Goal: Contribute content

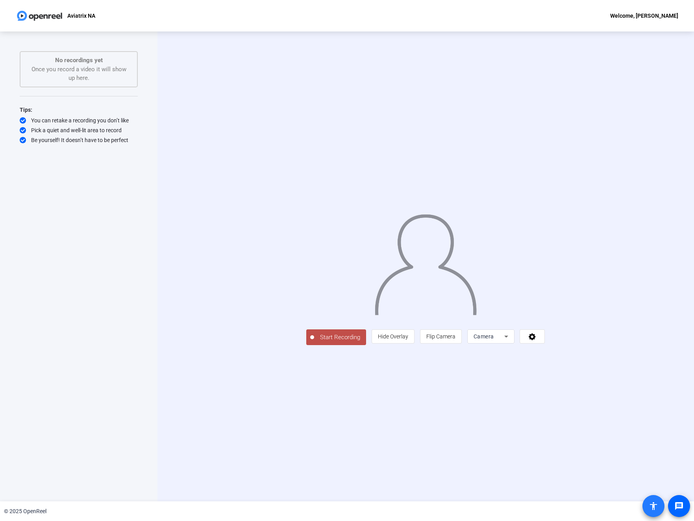
click at [653, 507] on mat-icon "accessibility" at bounding box center [653, 505] width 9 height 9
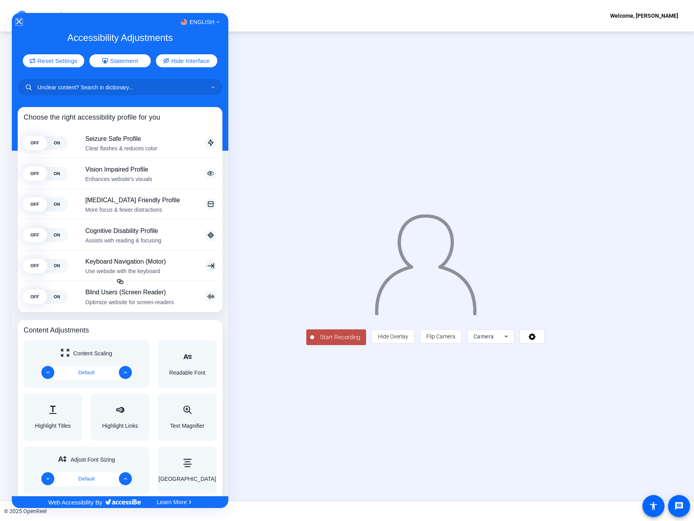
click at [20, 23] on icon "Close Accessibility Interface" at bounding box center [20, 22] width 6 height 6
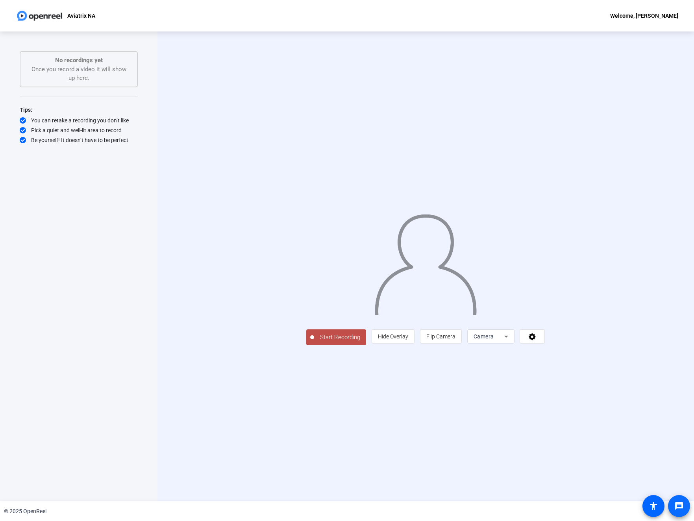
click at [677, 503] on mat-icon "message" at bounding box center [678, 505] width 9 height 9
click at [678, 510] on mat-icon "message" at bounding box center [678, 505] width 9 height 9
click at [389, 340] on span "Hide Overlay" at bounding box center [393, 336] width 30 height 6
click at [389, 340] on span "Show Overlay" at bounding box center [393, 337] width 33 height 6
click at [449, 344] on span "Flip Camera" at bounding box center [440, 336] width 29 height 15
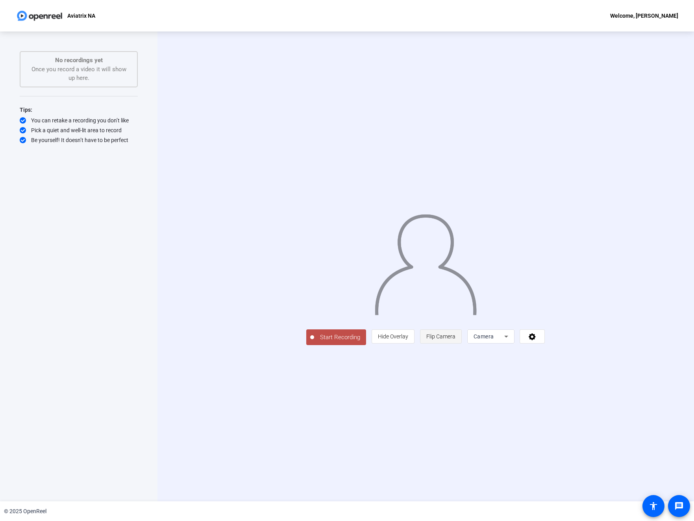
click at [442, 336] on span "Flip Camera" at bounding box center [440, 336] width 29 height 6
click at [508, 338] on icon at bounding box center [506, 337] width 4 height 2
click at [541, 343] on div at bounding box center [347, 260] width 694 height 521
click at [536, 340] on icon at bounding box center [532, 336] width 7 height 7
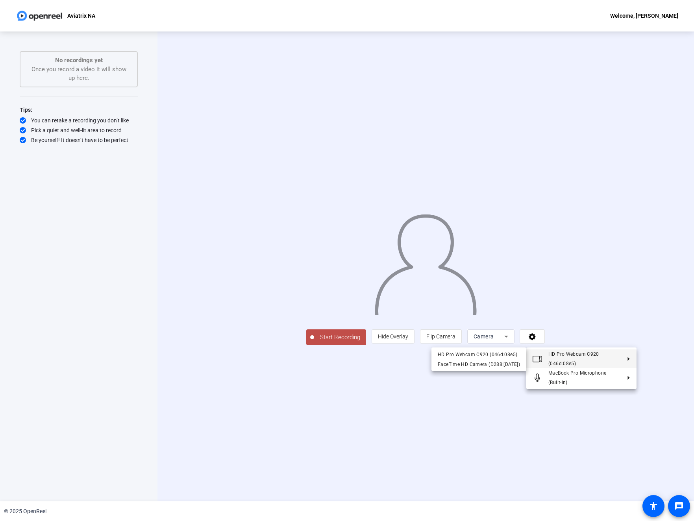
click at [629, 359] on icon at bounding box center [625, 359] width 9 height 4
click at [485, 364] on div "FaceTime HD Camera (D288:[DATE])" at bounding box center [479, 363] width 82 height 9
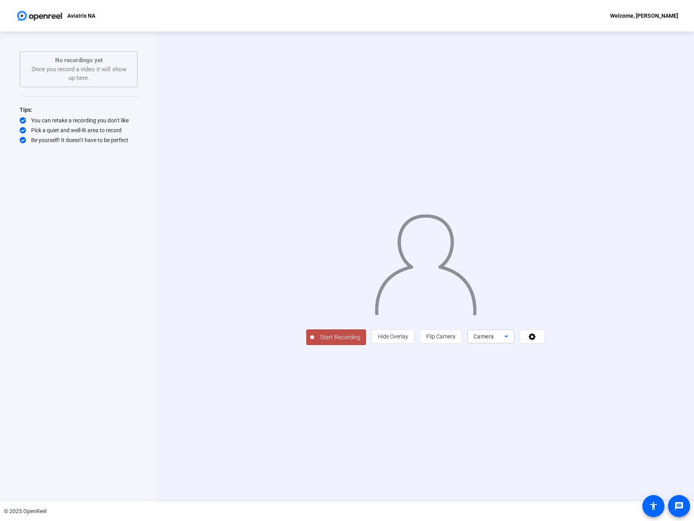
click at [511, 341] on icon at bounding box center [505, 336] width 9 height 9
click at [634, 393] on div at bounding box center [347, 260] width 694 height 521
click at [536, 340] on icon at bounding box center [532, 336] width 7 height 7
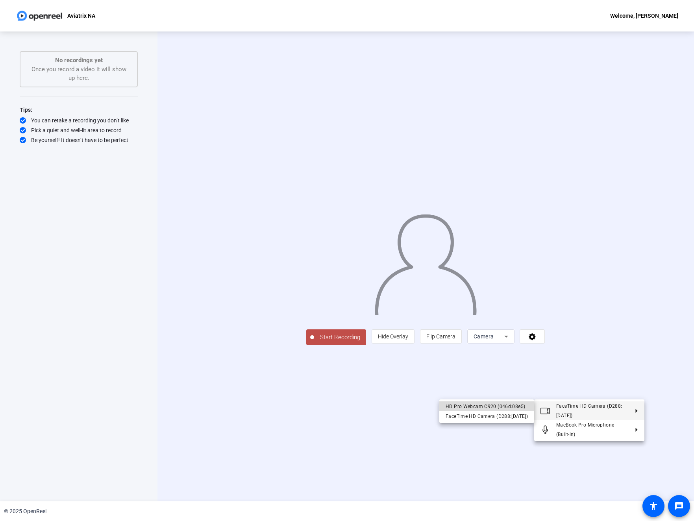
click at [504, 407] on div "HD Pro Webcam C920 (046d:08e5)" at bounding box center [486, 405] width 82 height 9
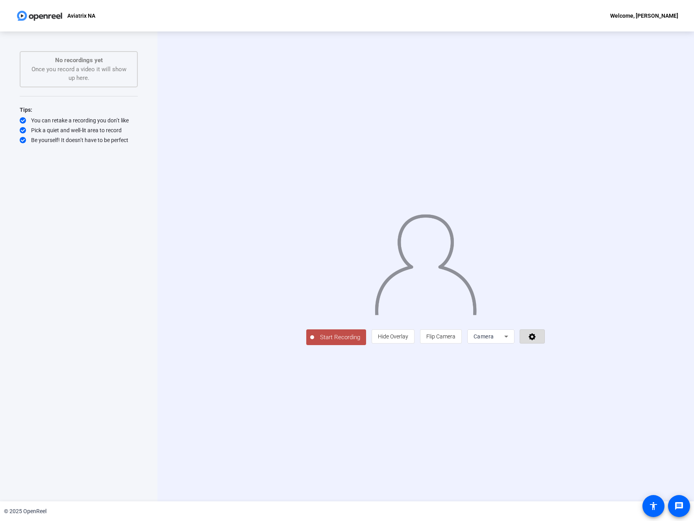
click at [536, 340] on icon at bounding box center [532, 336] width 7 height 7
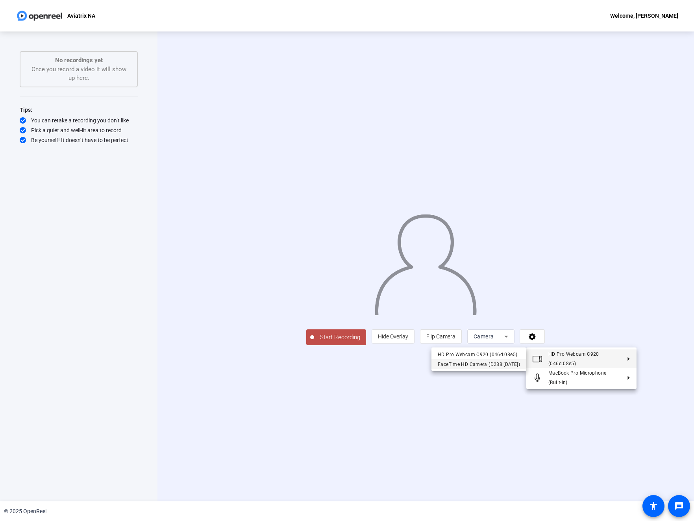
click at [499, 363] on div "FaceTime HD Camera (D288:[DATE])" at bounding box center [479, 363] width 82 height 9
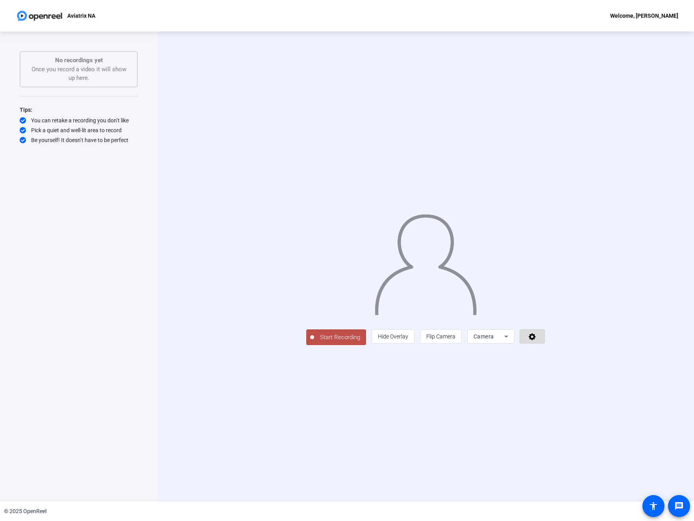
click at [536, 340] on icon at bounding box center [532, 336] width 7 height 7
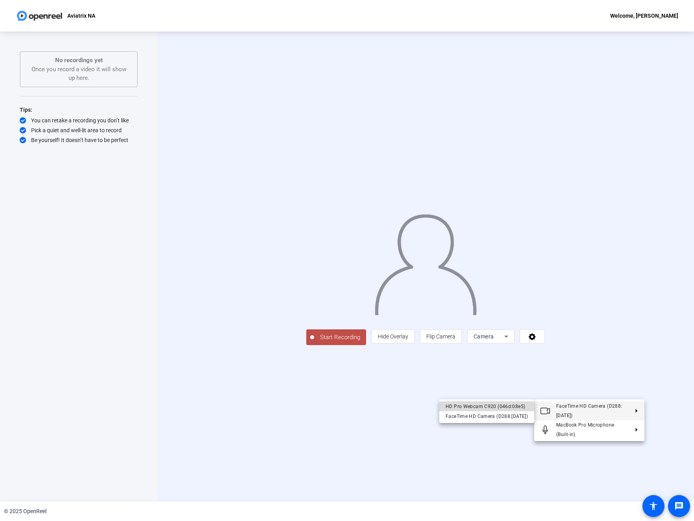
click at [507, 404] on div "HD Pro Webcam C920 (046d:08e5)" at bounding box center [486, 405] width 82 height 9
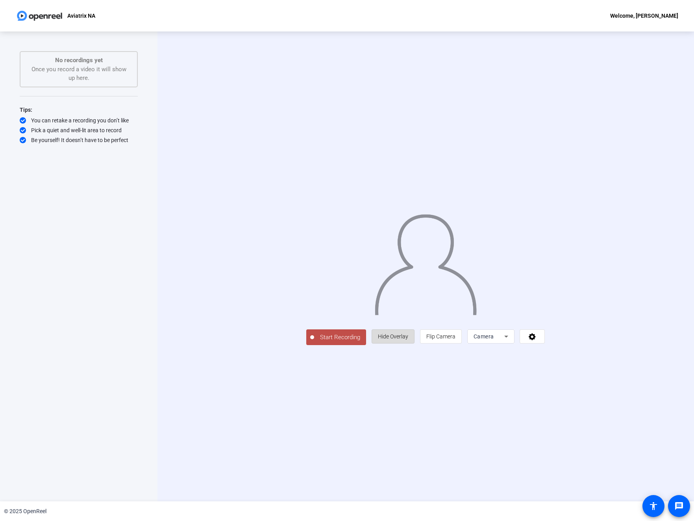
click at [404, 344] on span "Hide Overlay" at bounding box center [393, 336] width 30 height 15
click at [404, 345] on span "Show Overlay" at bounding box center [393, 337] width 33 height 15
